Goal: Information Seeking & Learning: Check status

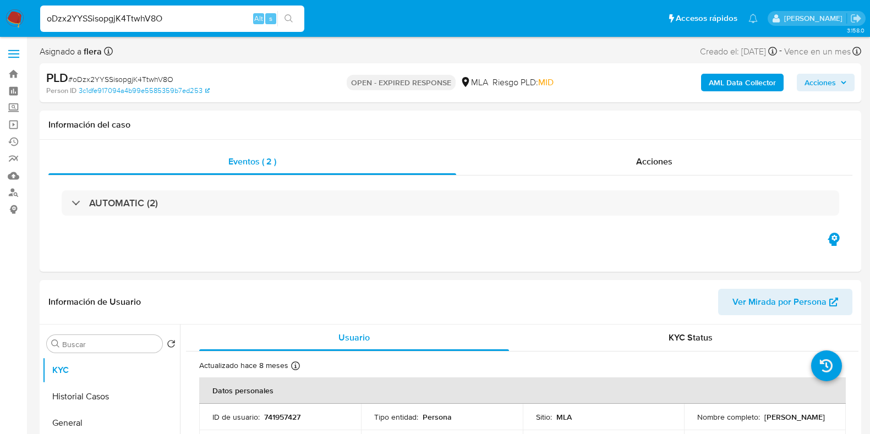
select select "10"
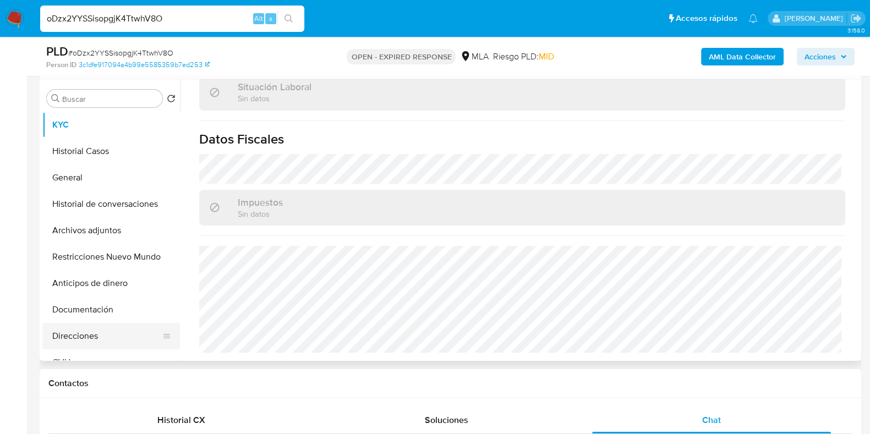
click at [91, 331] on button "Direcciones" at bounding box center [106, 336] width 129 height 26
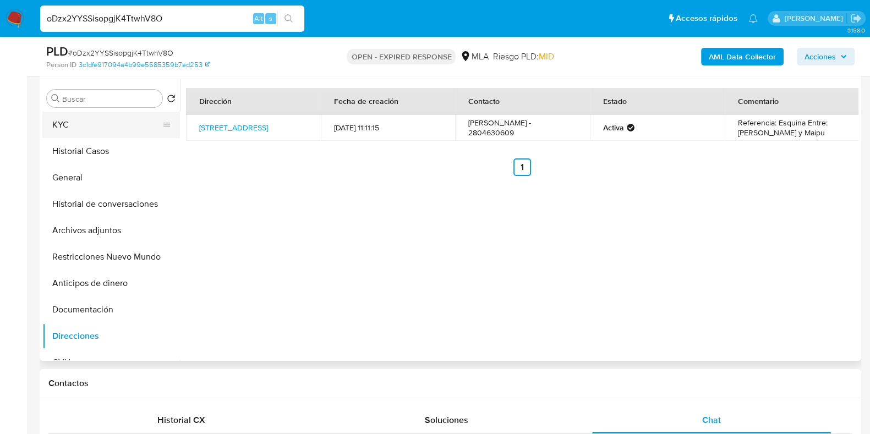
click at [111, 120] on button "KYC" at bounding box center [106, 125] width 129 height 26
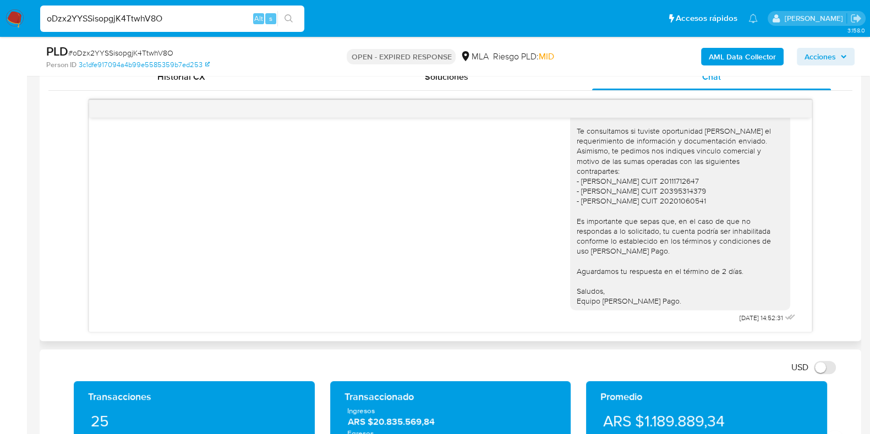
scroll to position [894, 0]
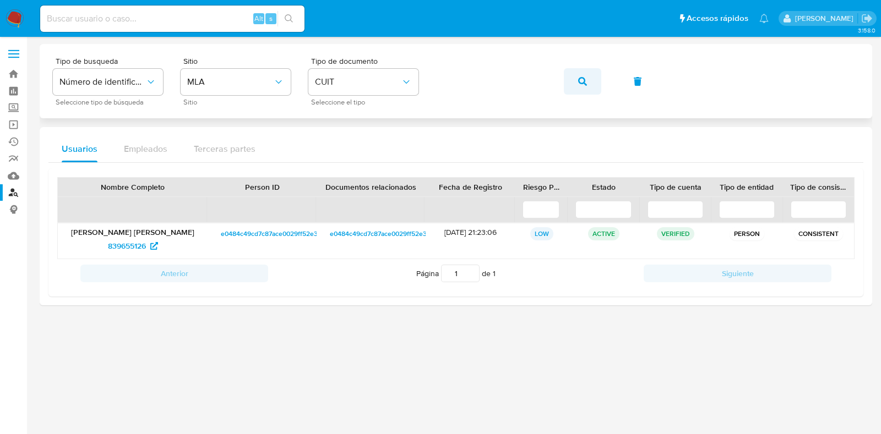
click at [598, 81] on button "button" at bounding box center [582, 81] width 37 height 26
click at [137, 246] on span "1140053508" at bounding box center [127, 246] width 42 height 18
click at [575, 80] on button "button" at bounding box center [582, 81] width 37 height 26
click at [135, 243] on span "1140053508" at bounding box center [127, 246] width 42 height 18
click at [331, 84] on div "Tipo de busqueda Número de identificación Seleccione tipo de búsqueda Sitio MLA…" at bounding box center [456, 81] width 806 height 48
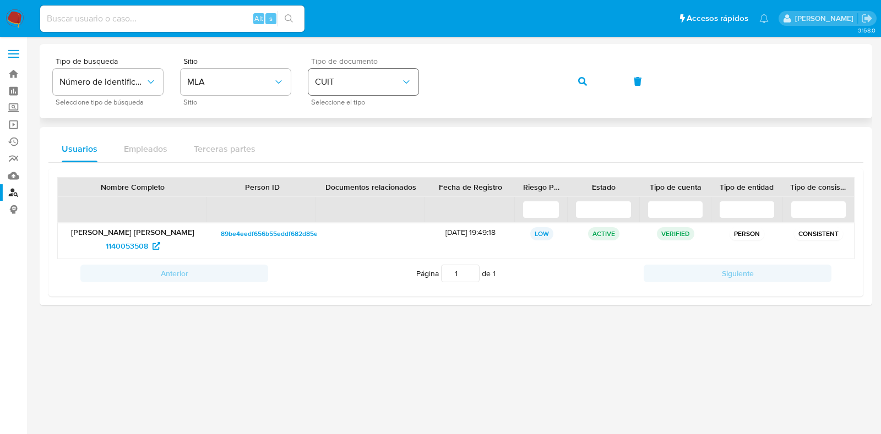
click at [364, 81] on div "Tipo de busqueda Número de identificación Seleccione tipo de búsqueda Sitio MLA…" at bounding box center [456, 81] width 806 height 48
click at [596, 83] on button "button" at bounding box center [582, 81] width 37 height 26
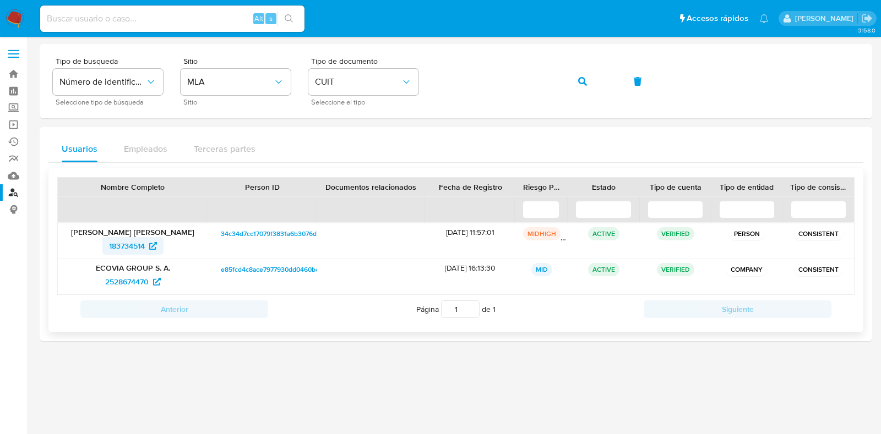
click at [127, 245] on span "183734514" at bounding box center [127, 246] width 36 height 18
click at [132, 280] on span "2528674470" at bounding box center [126, 282] width 43 height 18
click at [586, 81] on icon "button" at bounding box center [582, 81] width 9 height 9
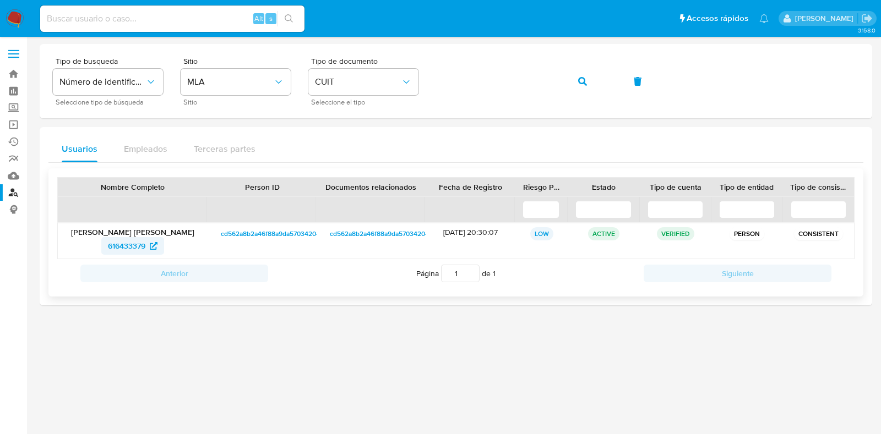
click at [140, 245] on span "616433379" at bounding box center [126, 246] width 37 height 18
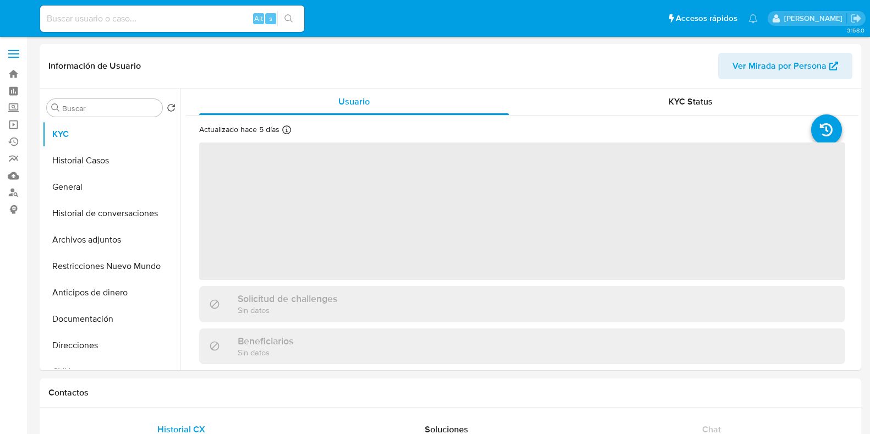
select select "10"
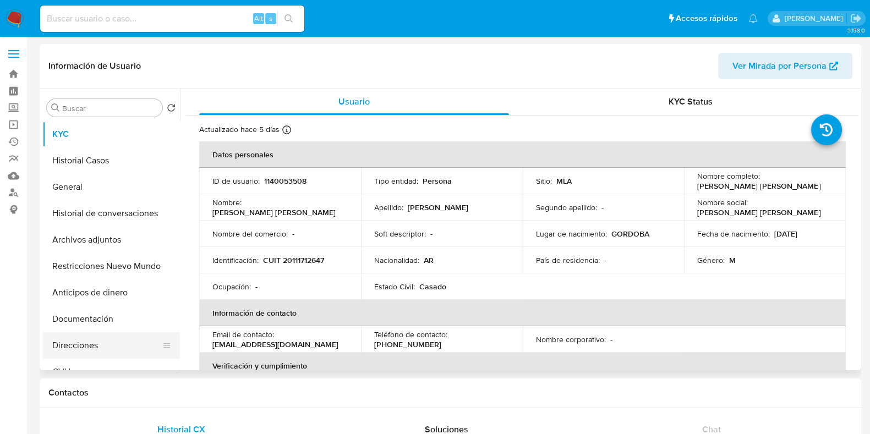
click at [106, 348] on button "Direcciones" at bounding box center [106, 345] width 129 height 26
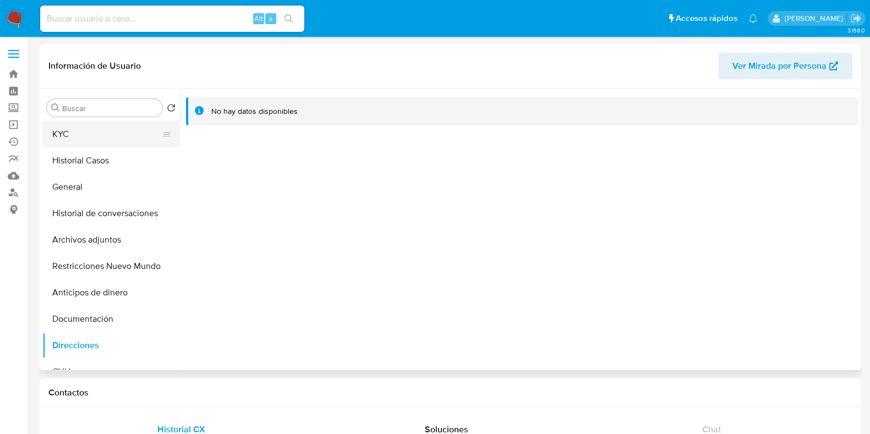
click at [92, 125] on button "KYC" at bounding box center [106, 134] width 129 height 26
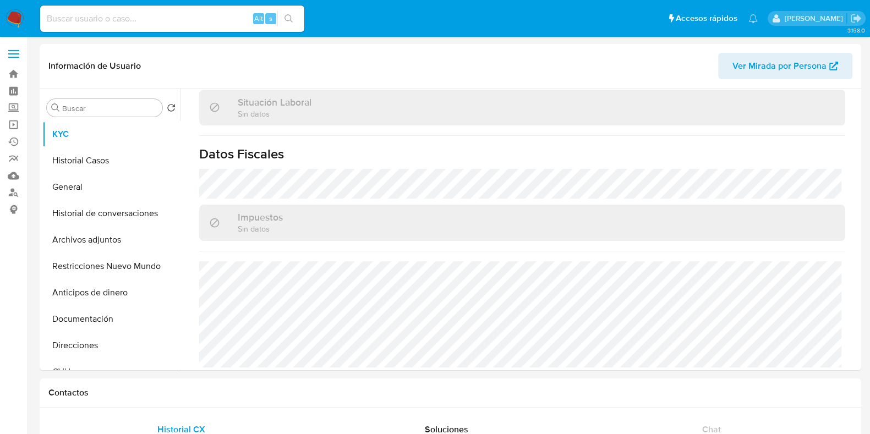
scroll to position [589, 0]
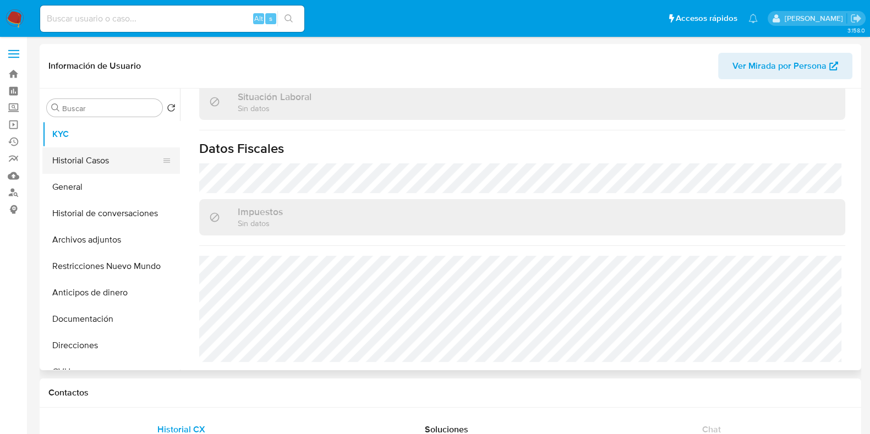
click at [82, 161] on button "Historial Casos" at bounding box center [106, 161] width 129 height 26
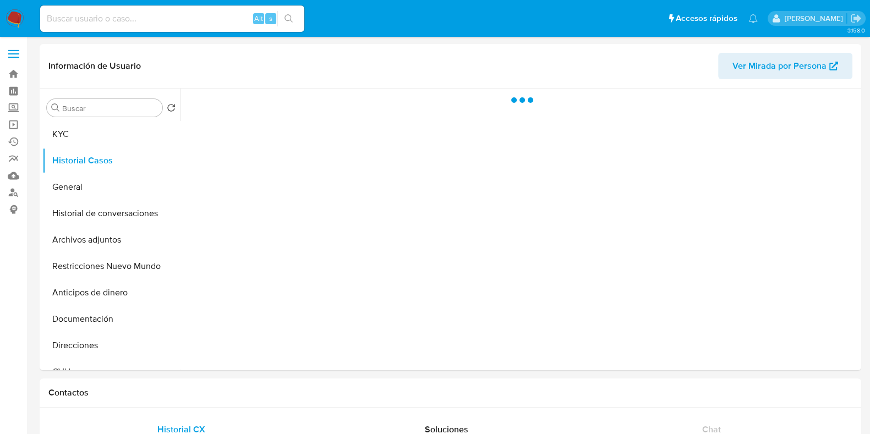
scroll to position [0, 0]
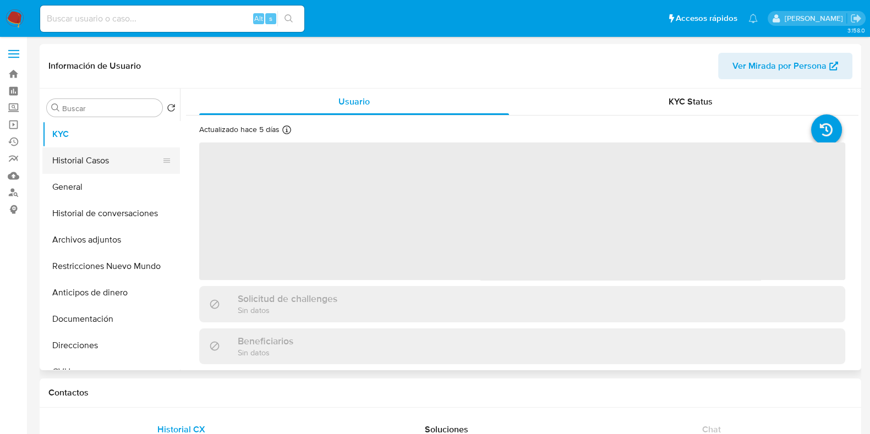
click at [99, 161] on button "Historial Casos" at bounding box center [106, 161] width 129 height 26
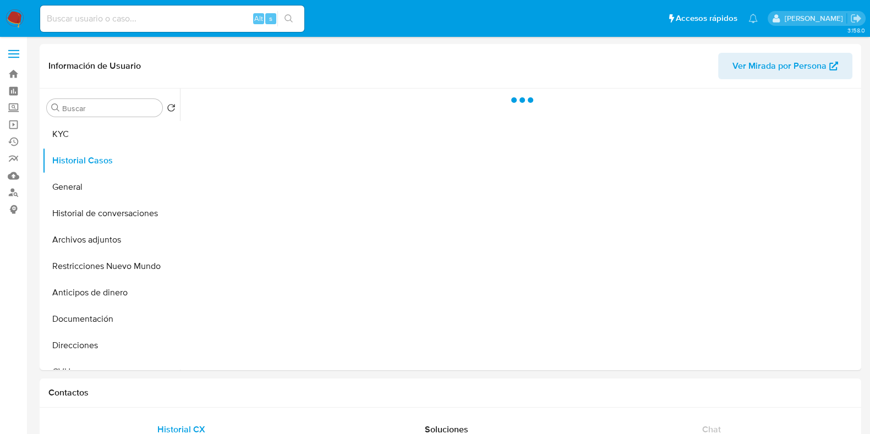
select select "10"
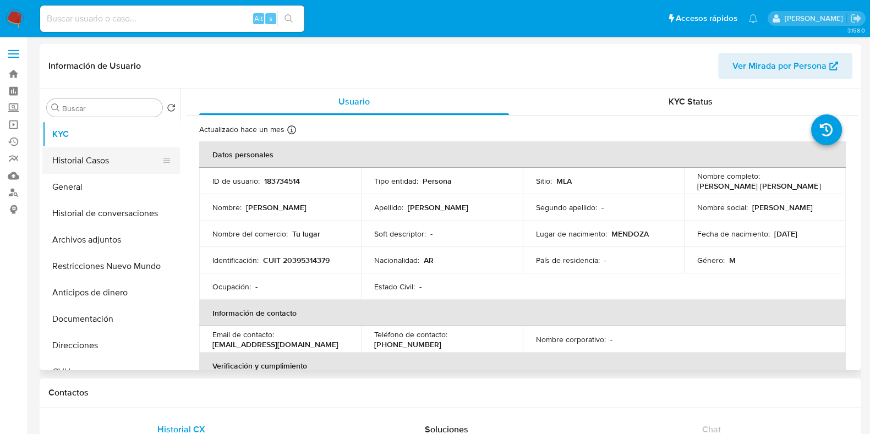
select select "10"
click at [96, 161] on button "Historial Casos" at bounding box center [106, 161] width 129 height 26
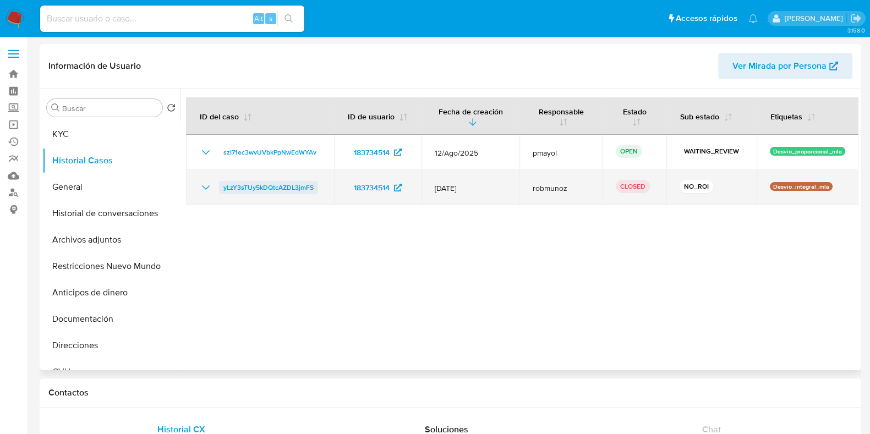
click at [259, 193] on span "yLzY3sTUy5kDQtcAZDL3jmFS" at bounding box center [268, 187] width 90 height 13
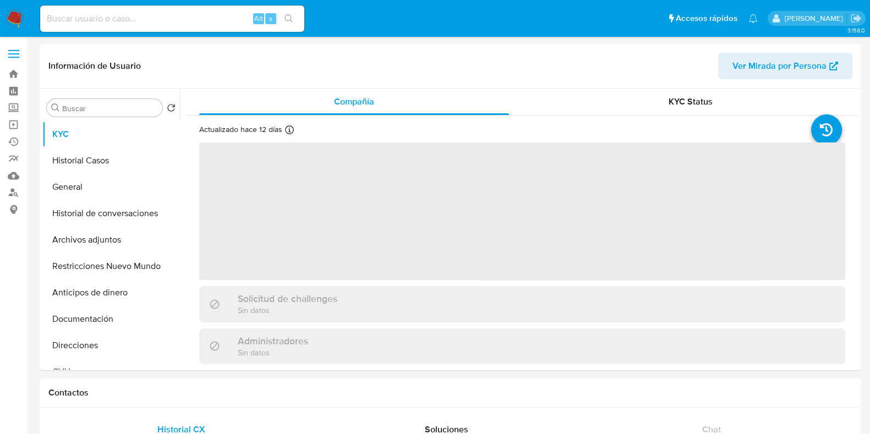
select select "10"
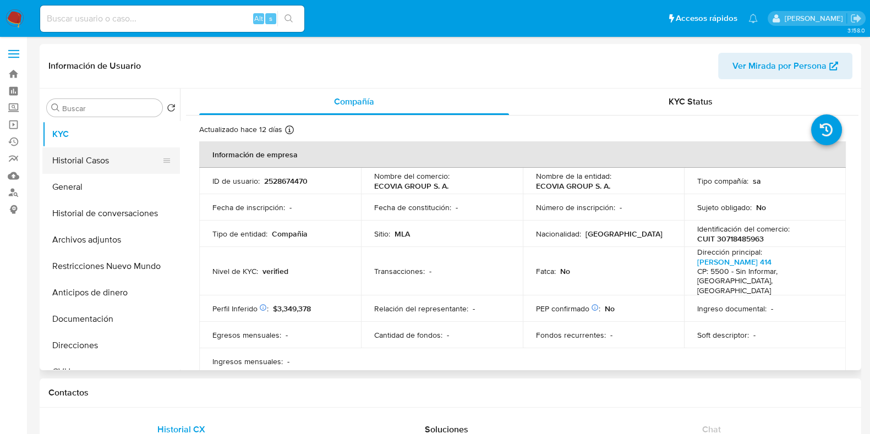
click at [98, 159] on button "Historial Casos" at bounding box center [106, 161] width 129 height 26
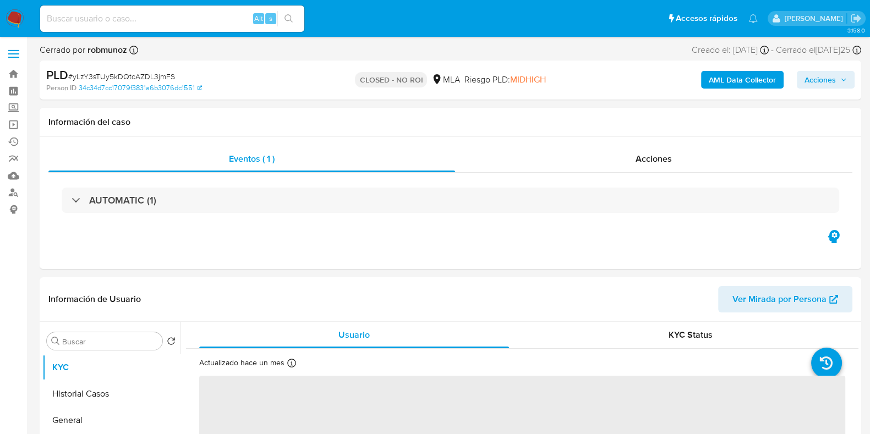
select select "10"
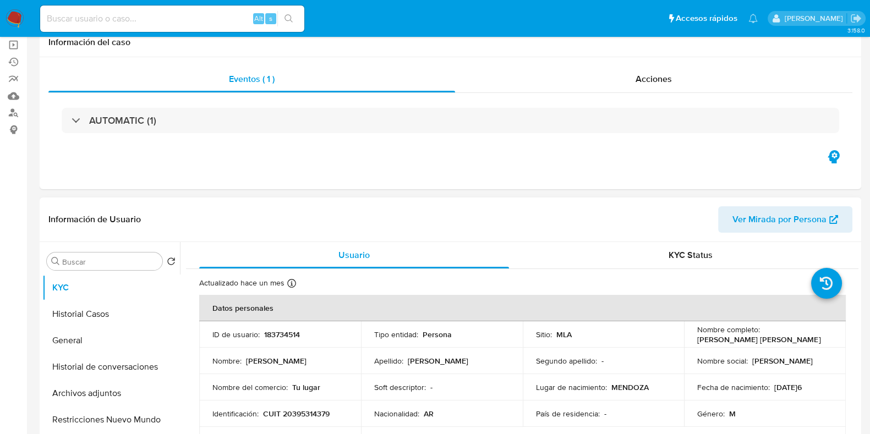
scroll to position [137, 0]
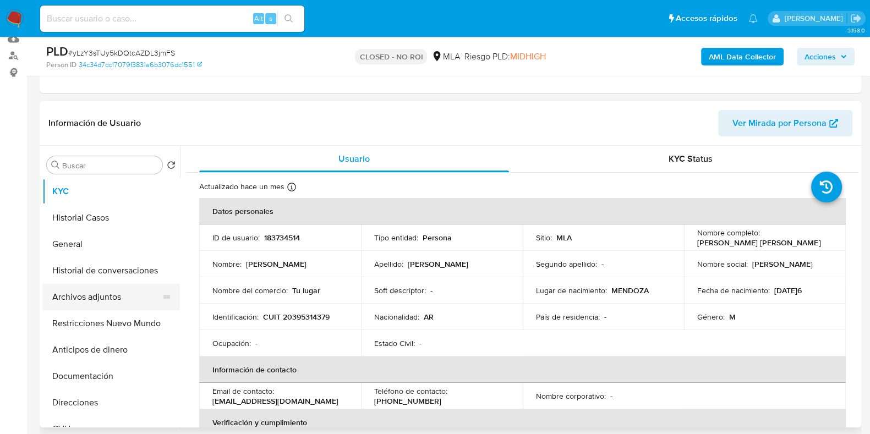
click at [93, 303] on button "Archivos adjuntos" at bounding box center [106, 297] width 129 height 26
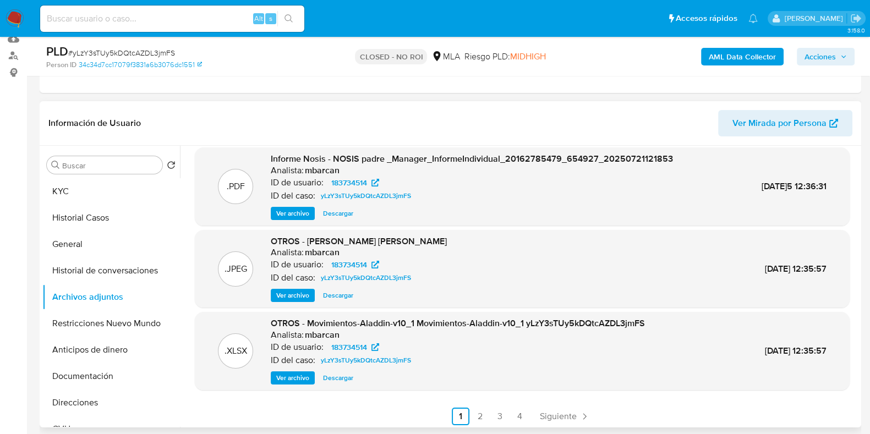
scroll to position [92, 0]
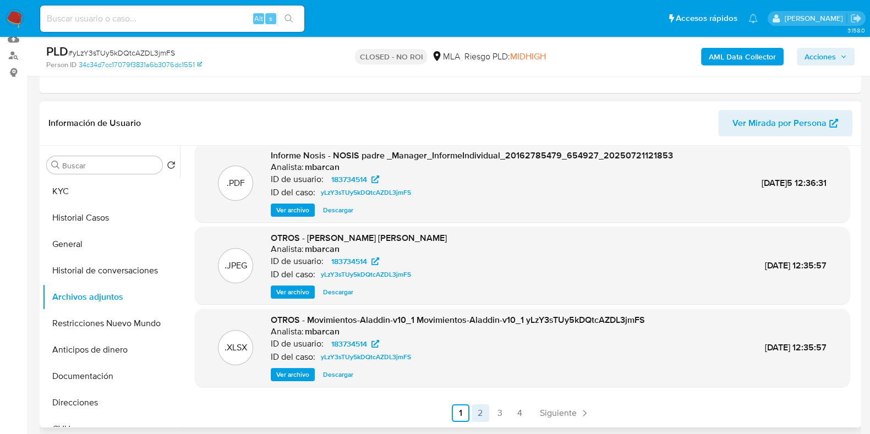
click at [472, 413] on link "2" at bounding box center [481, 414] width 18 height 18
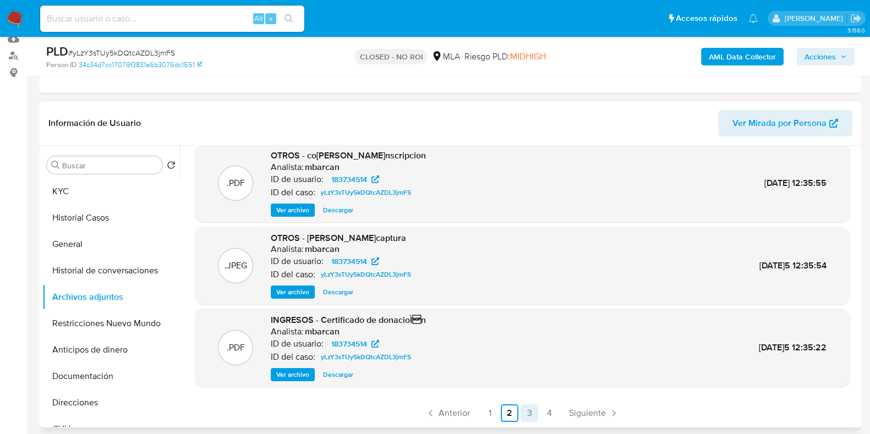
click at [536, 416] on link "3" at bounding box center [530, 414] width 18 height 18
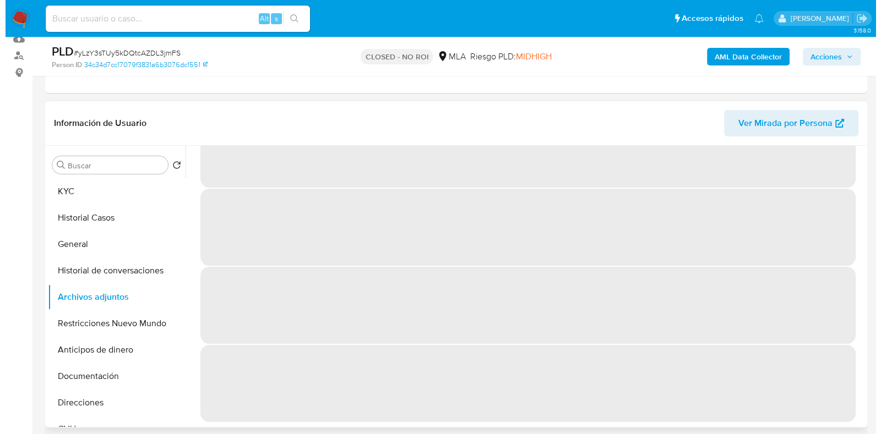
scroll to position [0, 0]
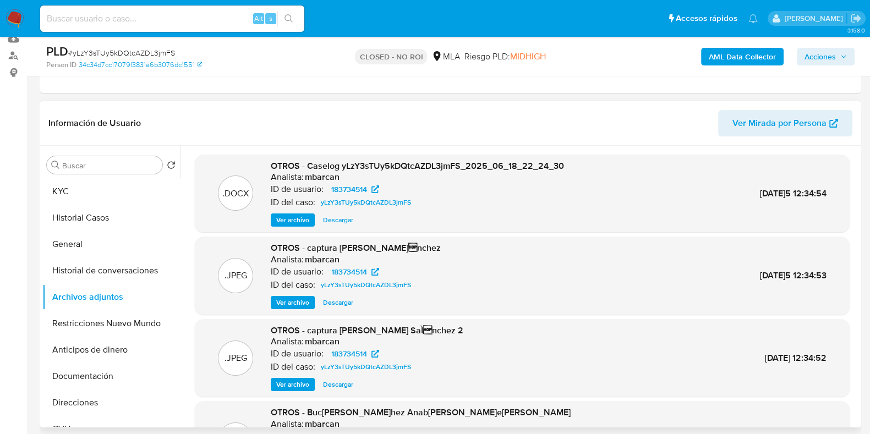
click at [294, 216] on span "Ver archivo" at bounding box center [292, 220] width 33 height 11
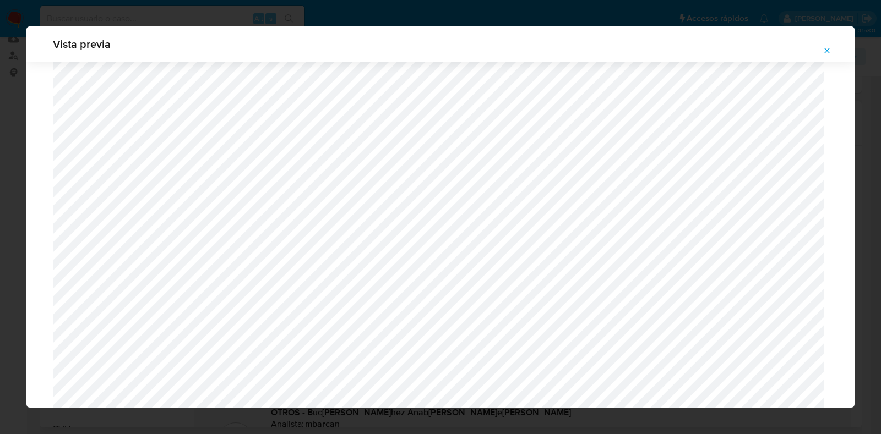
scroll to position [1354, 0]
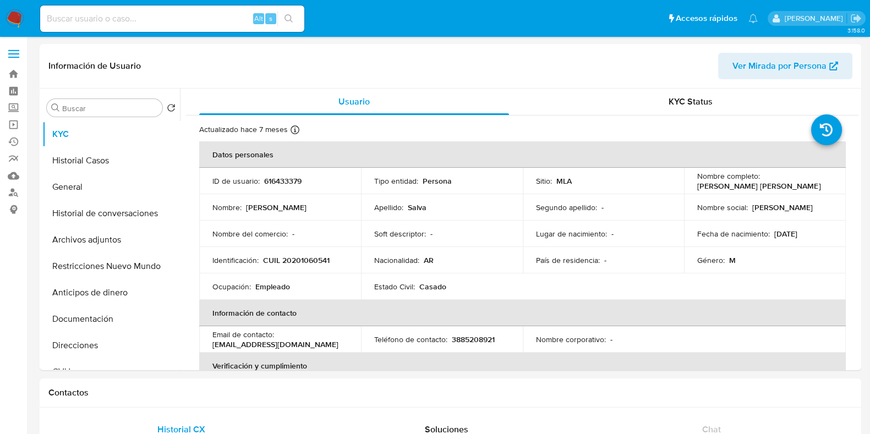
select select "10"
click at [96, 159] on button "Historial Casos" at bounding box center [106, 161] width 129 height 26
